Goal: Task Accomplishment & Management: Use online tool/utility

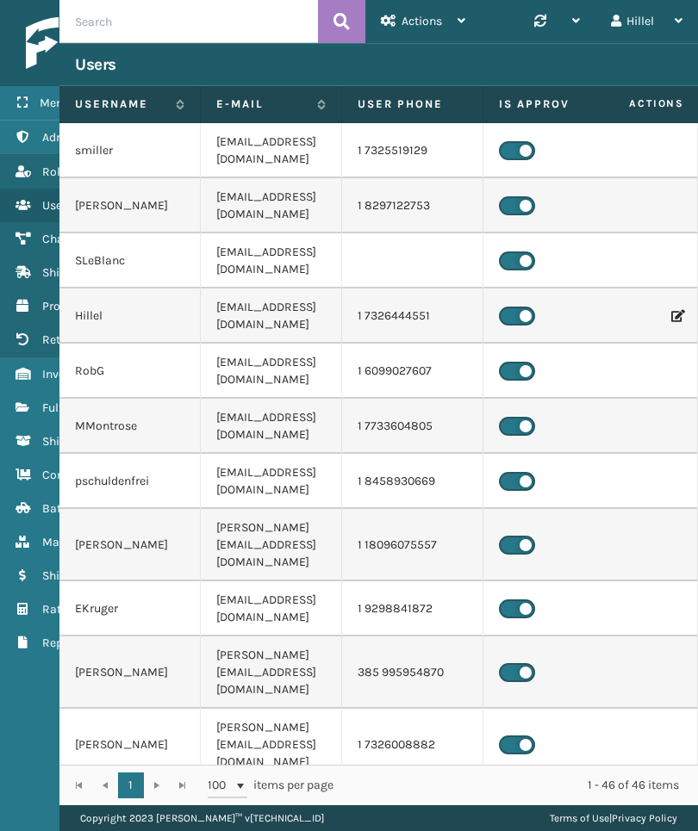
click at [43, 407] on span "Fulfillment Orders" at bounding box center [90, 408] width 97 height 15
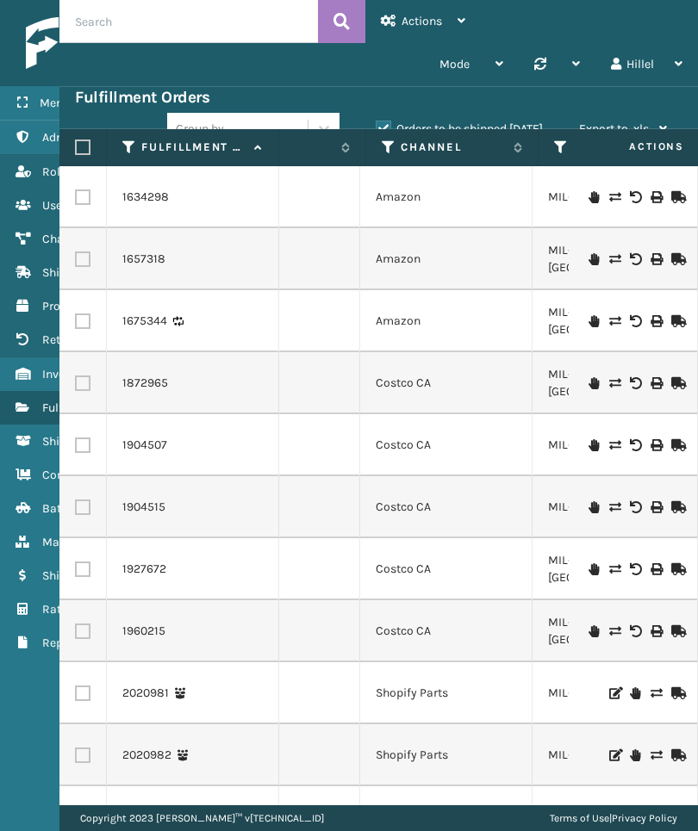
scroll to position [0, 1560]
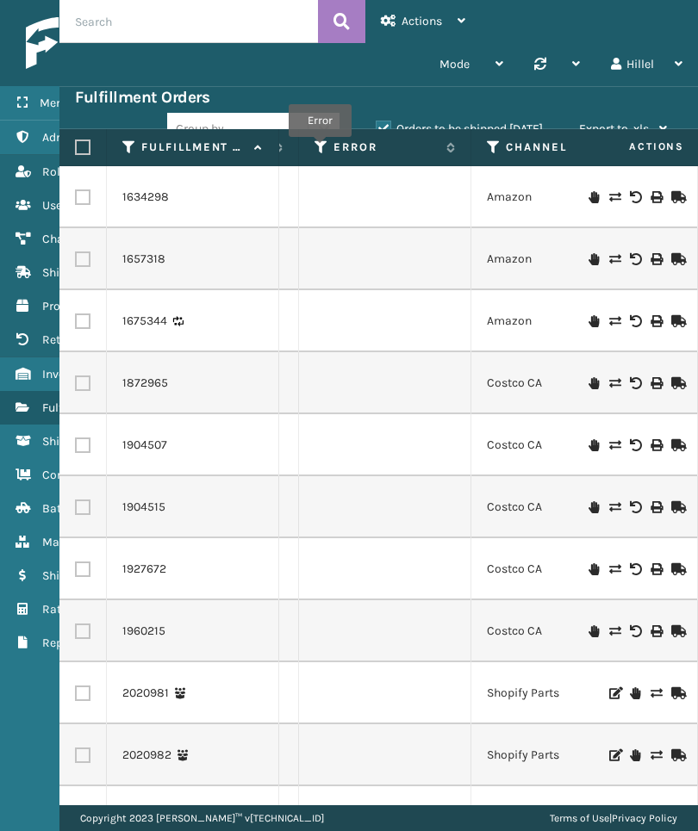
click at [320, 149] on icon at bounding box center [321, 148] width 14 height 16
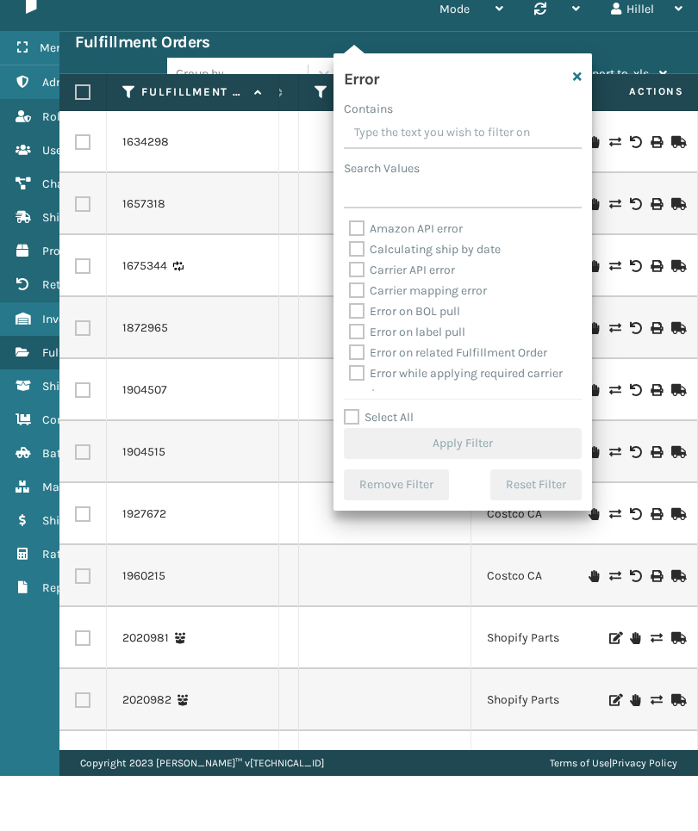
click at [397, 465] on label "Select All" at bounding box center [379, 472] width 70 height 15
click at [397, 463] on input "Select All" at bounding box center [473, 464] width 258 height 2
checkbox input "true"
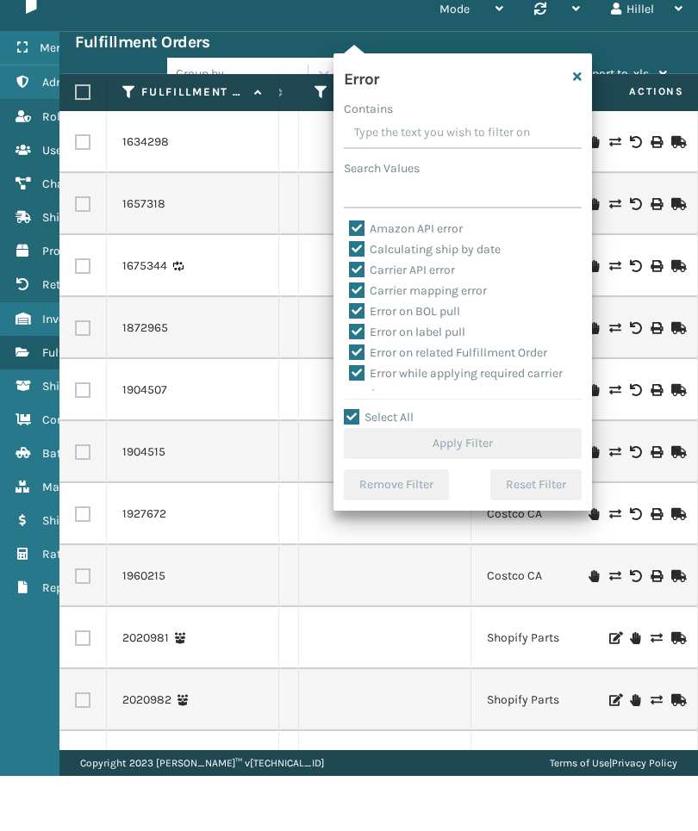
checkbox input "true"
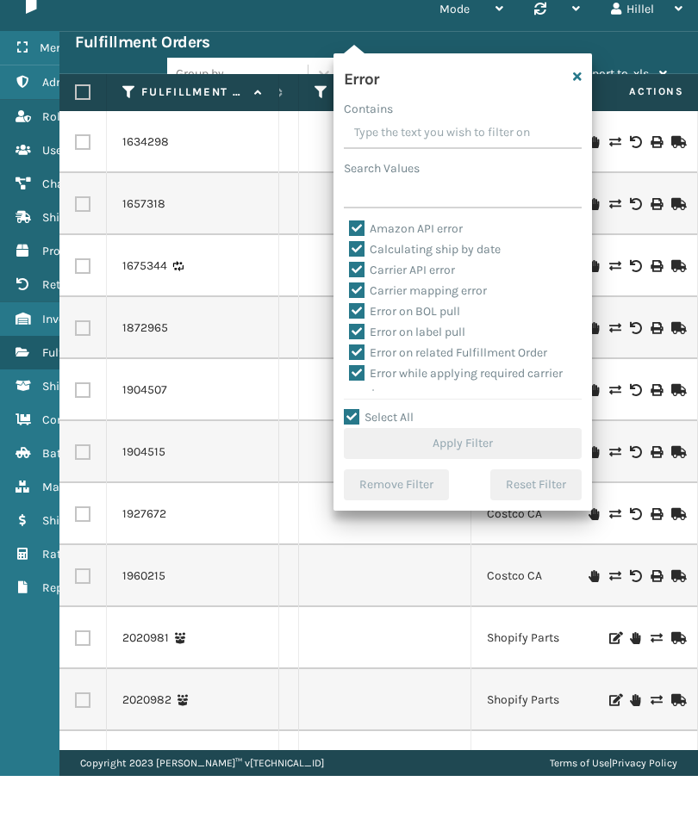
checkbox input "true"
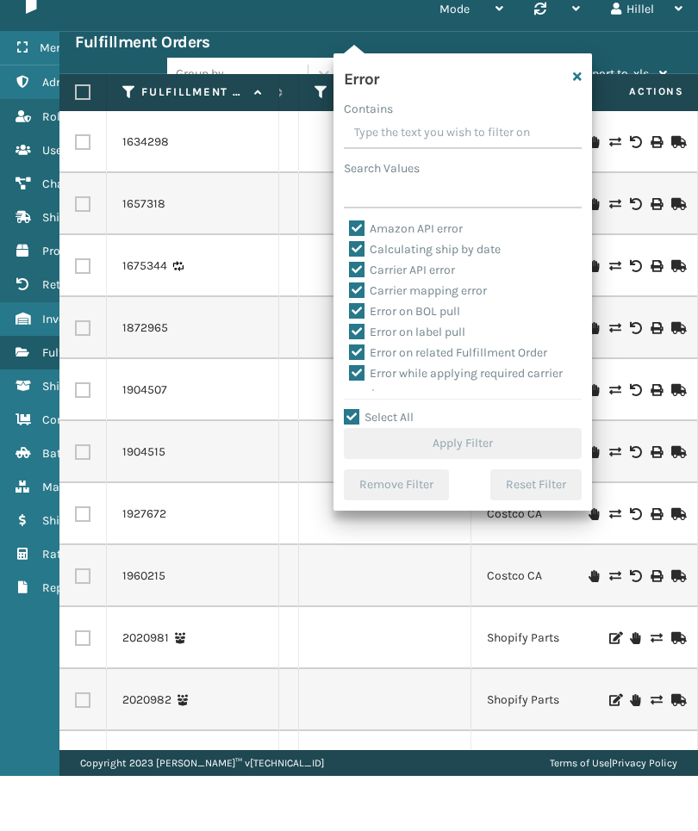
checkbox input "true"
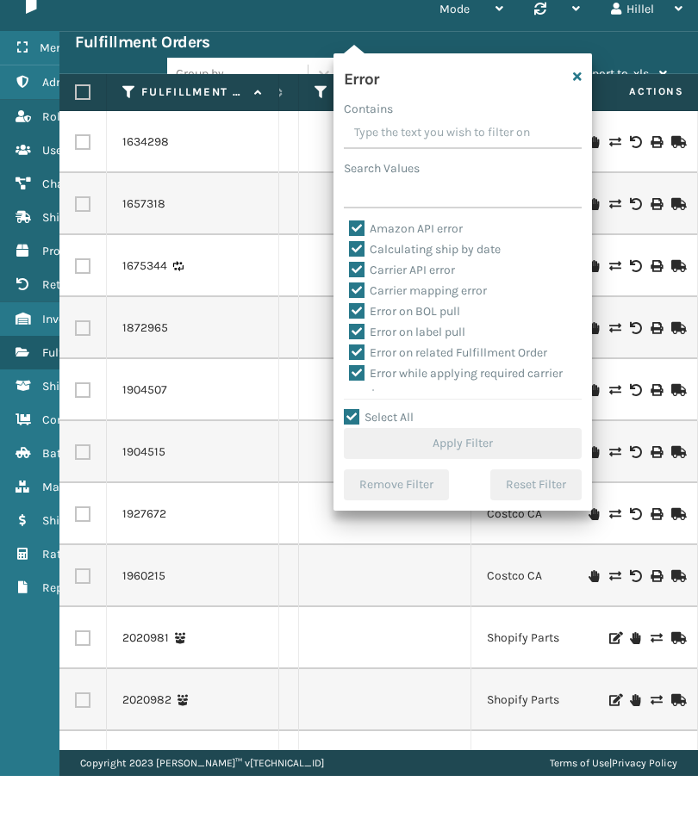
checkbox input "true"
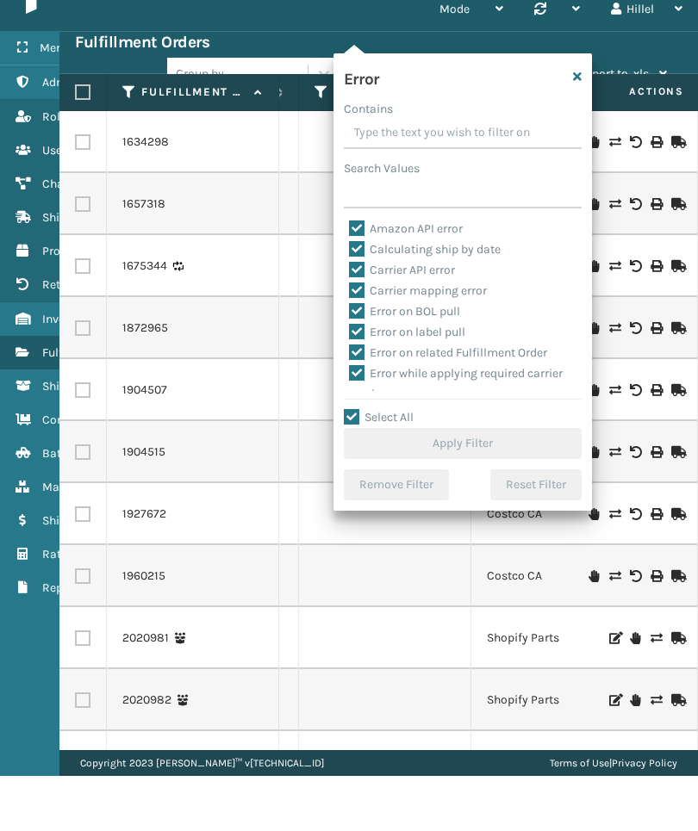
checkbox input "true"
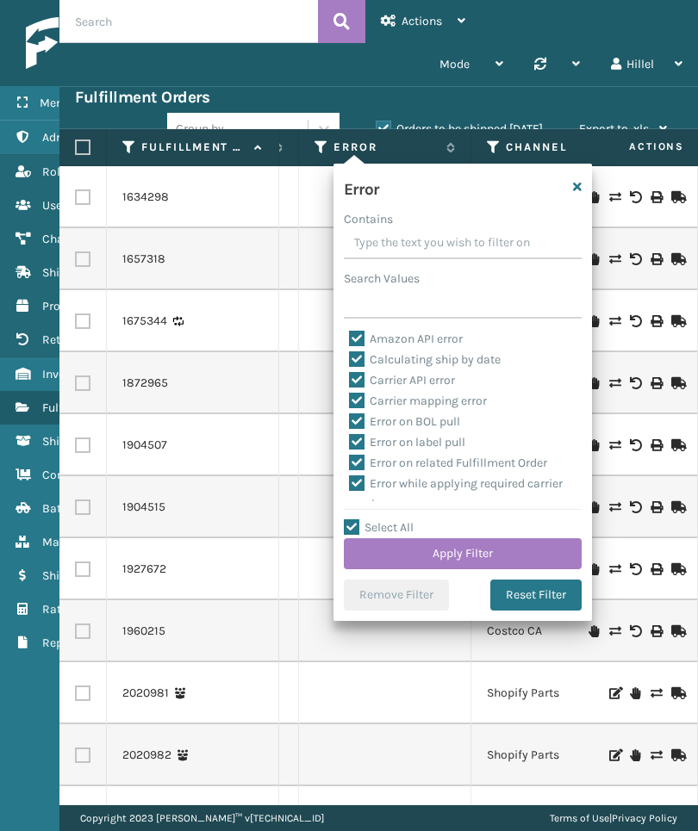
click at [557, 558] on button "Apply Filter" at bounding box center [463, 553] width 238 height 31
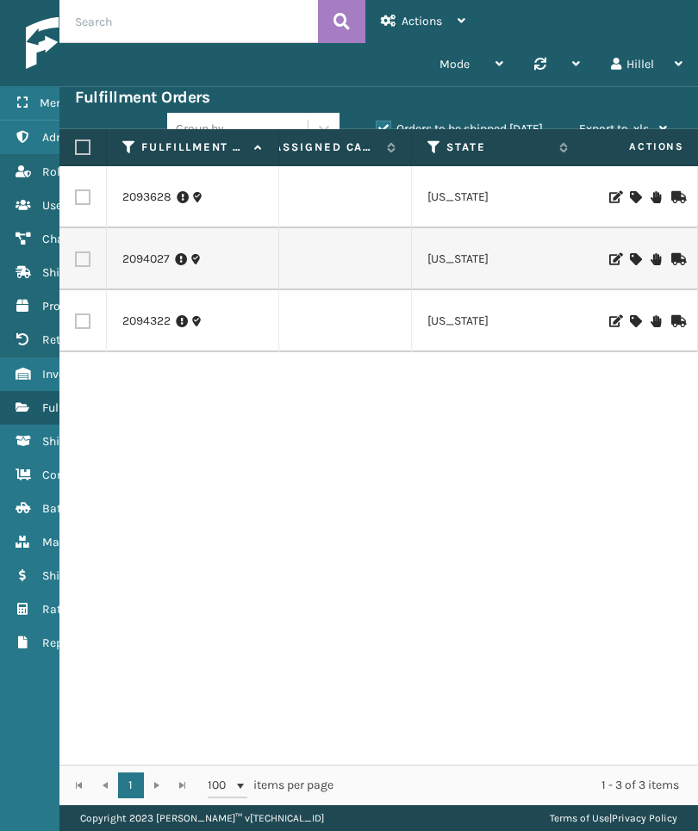
click at [498, 124] on label "Orders to be shipped [DATE]" at bounding box center [459, 128] width 167 height 15
click at [376, 124] on input "Orders to be shipped [DATE]" at bounding box center [376, 124] width 1 height 11
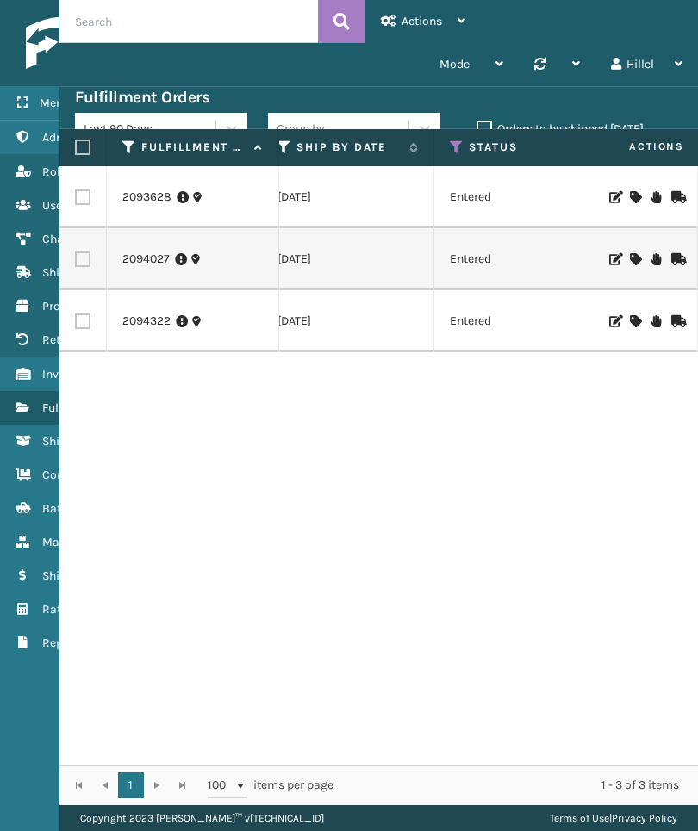
click at [459, 144] on icon at bounding box center [457, 148] width 14 height 16
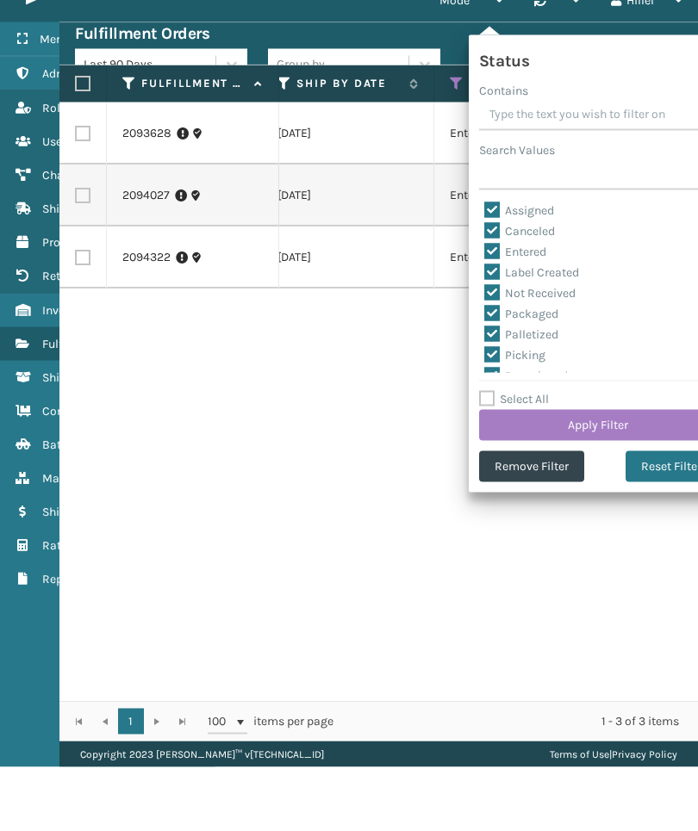
click at [551, 515] on button "Remove Filter" at bounding box center [531, 530] width 105 height 31
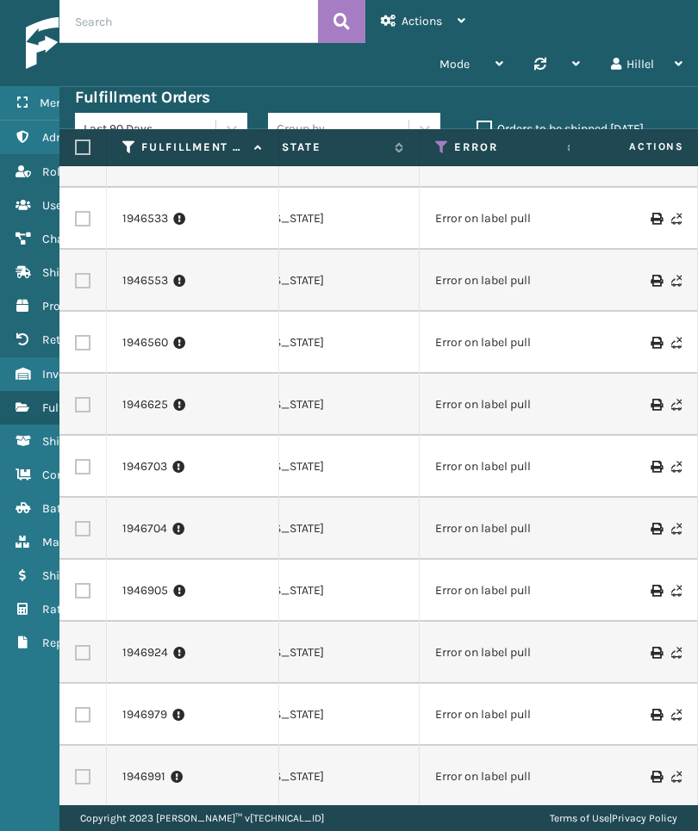
click at [568, 560] on td "Error on label pull" at bounding box center [505, 591] width 172 height 62
